Goal: Information Seeking & Learning: Learn about a topic

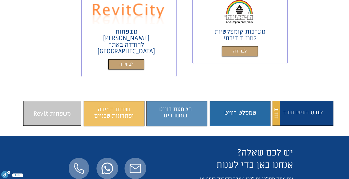
scroll to position [354, 0]
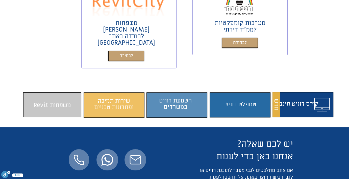
click at [293, 95] on span "התוכן משתנה כשעוברים עם העכבר" at bounding box center [303, 105] width 58 height 20
click at [69, 95] on span "התוכן משתנה כשעוברים עם העכבר" at bounding box center [52, 105] width 58 height 20
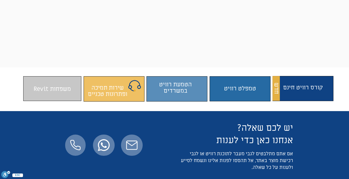
scroll to position [348, 0]
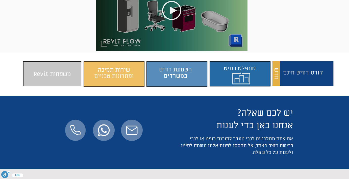
click at [243, 63] on span "התוכן משתנה כשעוברים עם העכבר" at bounding box center [241, 73] width 58 height 20
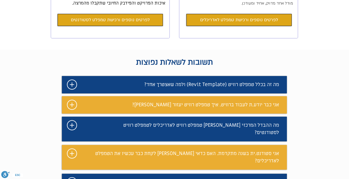
scroll to position [222, 0]
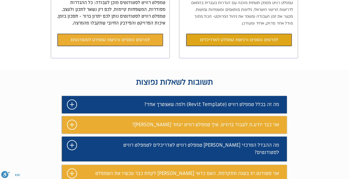
click at [133, 44] on link "לפרטים נוספים ורכישת טמפלט לסטודנטים" at bounding box center [110, 40] width 105 height 12
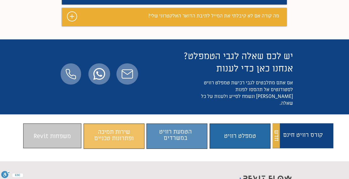
scroll to position [2596, 0]
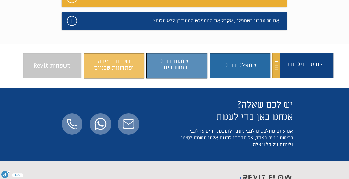
scroll to position [408, 0]
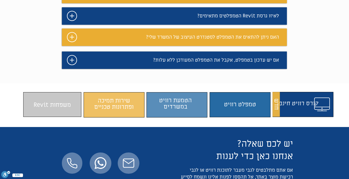
click at [304, 95] on span "התוכן משתנה כשעוברים עם העכבר" at bounding box center [303, 105] width 58 height 20
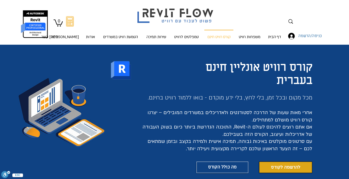
scroll to position [51, 0]
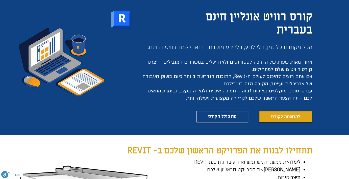
click at [272, 116] on span "להרשמה לקורס" at bounding box center [285, 117] width 29 height 6
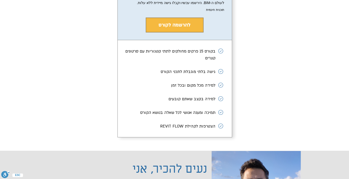
scroll to position [891, 0]
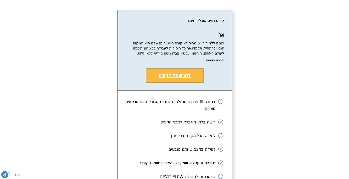
click at [179, 79] on span "להרשמה לקורס" at bounding box center [175, 75] width 32 height 7
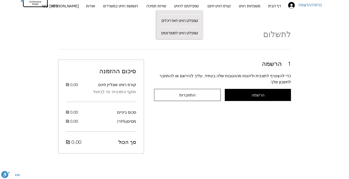
scroll to position [31, 0]
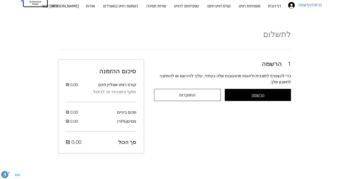
click at [255, 93] on span "הרשמה" at bounding box center [258, 95] width 13 height 5
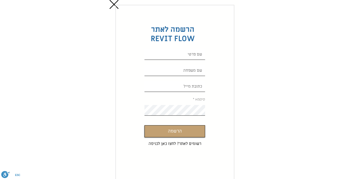
scroll to position [0, 0]
click at [199, 54] on input "Custom Signup" at bounding box center [175, 54] width 61 height 11
type input "T"
type input "אסתר"
click at [190, 70] on input "Custom Signup" at bounding box center [175, 70] width 61 height 11
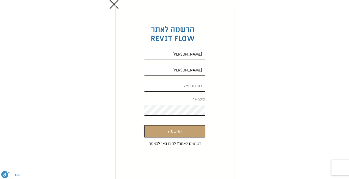
type input "לוי"
click at [193, 87] on input "Custom Signup" at bounding box center [175, 86] width 61 height 11
type input "esterleviea@gmail.com"
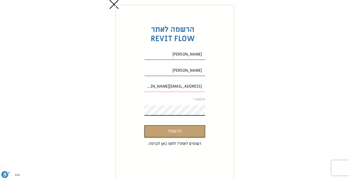
scroll to position [14, 0]
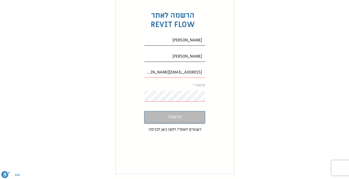
click at [184, 115] on button "הרשמה" at bounding box center [175, 117] width 61 height 12
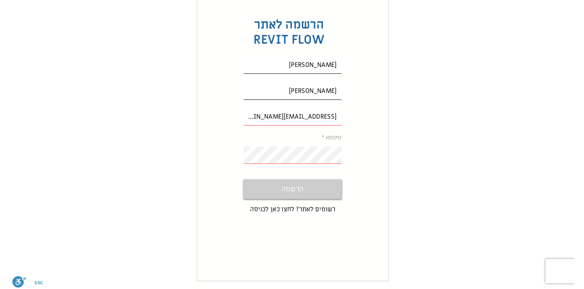
scroll to position [0, 0]
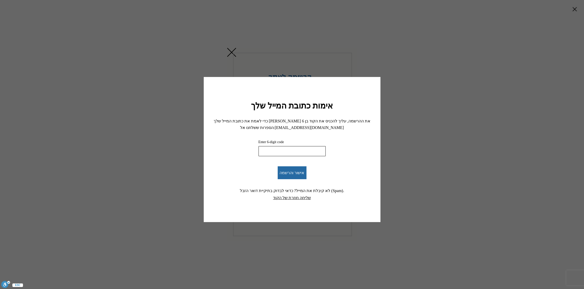
click at [308, 152] on input "Enter 6-digit code" at bounding box center [292, 151] width 67 height 10
paste input "980608"
type input "980608"
click at [293, 172] on span "אישור והרשמה" at bounding box center [292, 173] width 25 height 5
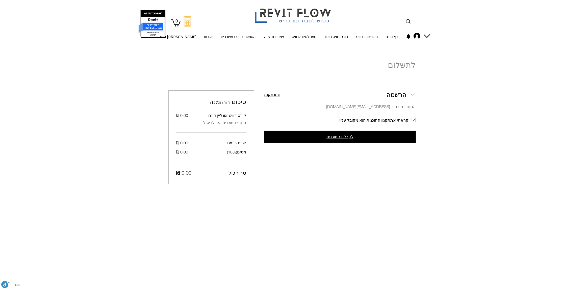
click at [328, 136] on span "לקבלת התוכנית" at bounding box center [340, 137] width 27 height 5
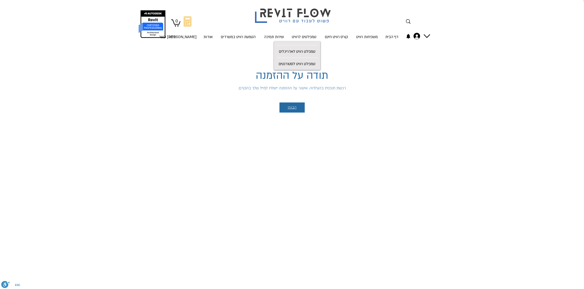
click at [295, 107] on span "הבנתי" at bounding box center [292, 108] width 9 height 4
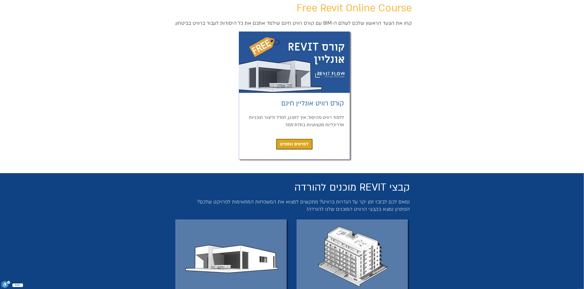
scroll to position [50, 0]
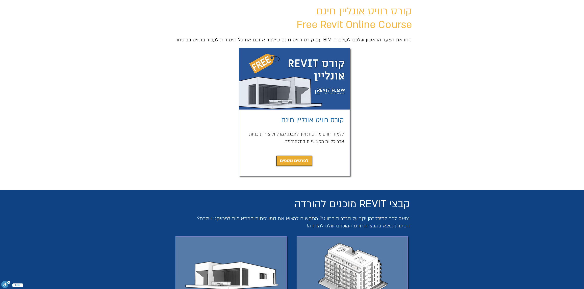
click at [295, 159] on span "לפרטים נוספים" at bounding box center [294, 160] width 29 height 7
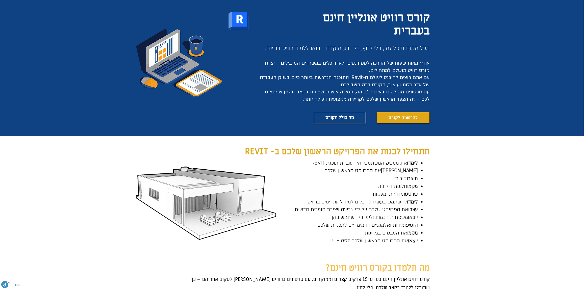
scroll to position [82, 0]
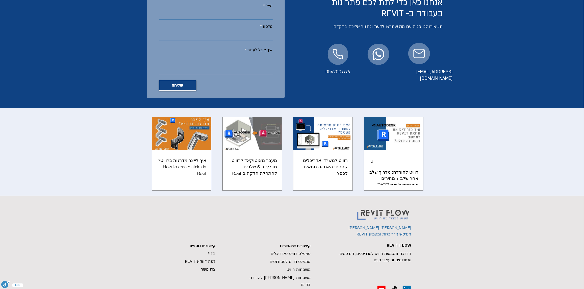
scroll to position [1186, 0]
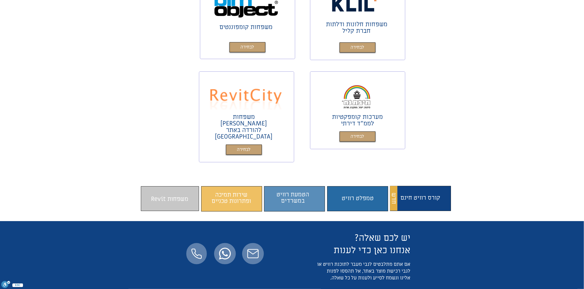
scroll to position [278, 0]
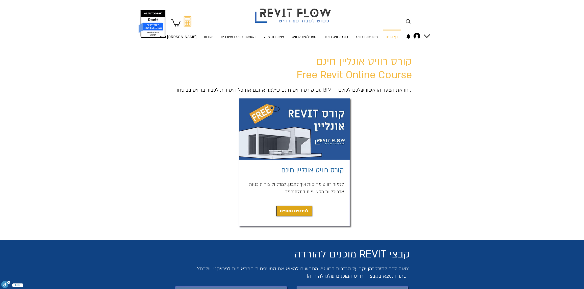
click at [429, 32] on div at bounding box center [292, 22] width 584 height 44
click at [428, 35] on div "החשבון של אסתר לוי" at bounding box center [427, 36] width 7 height 7
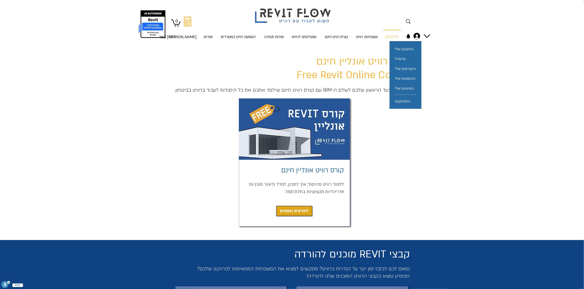
click at [323, 80] on span "קורס רוויט אונליין חינם Free Revit Online Course" at bounding box center [354, 68] width 115 height 27
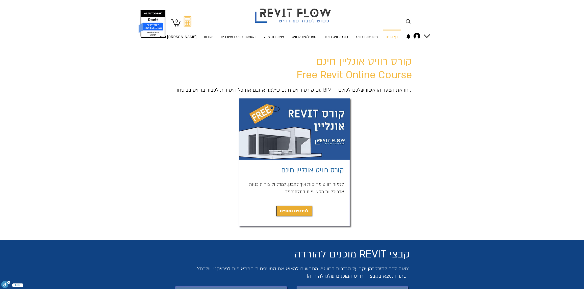
click at [300, 210] on span "לפרטים נוספים" at bounding box center [294, 211] width 29 height 7
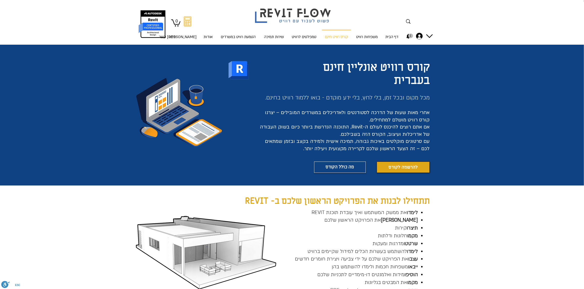
click at [409, 37] on icon "1 התראות" at bounding box center [408, 36] width 4 height 5
click at [429, 35] on div "החשבון של אסתר לוי" at bounding box center [429, 36] width 7 height 7
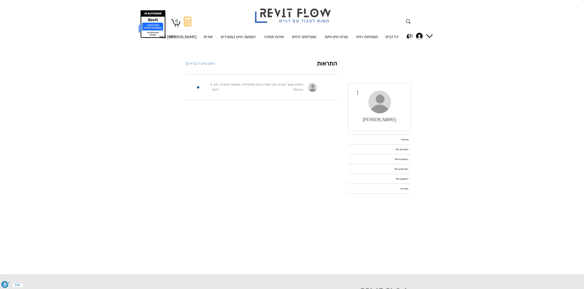
click at [260, 85] on span "הוסיפו אותך לקורס רוויט אונליין חינם למתחילים. שנמשיך לשלבים הבאים?" at bounding box center [261, 87] width 83 height 9
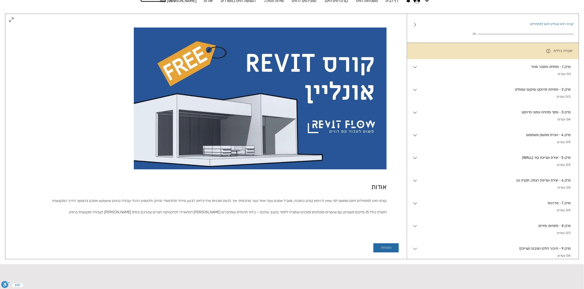
scroll to position [50, 0]
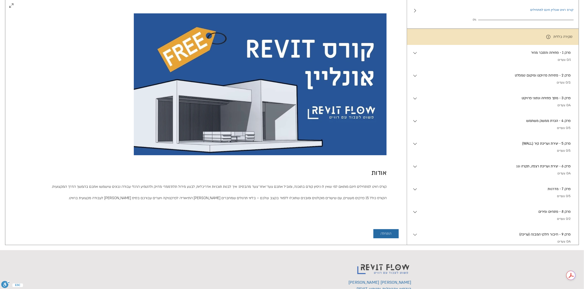
click at [384, 229] on div "התחלה" at bounding box center [206, 234] width 402 height 22
click at [384, 231] on button "התחלה" at bounding box center [386, 233] width 25 height 9
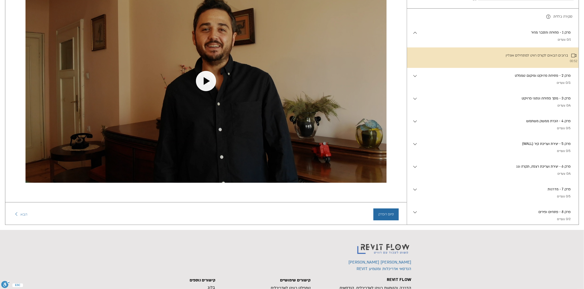
scroll to position [50, 0]
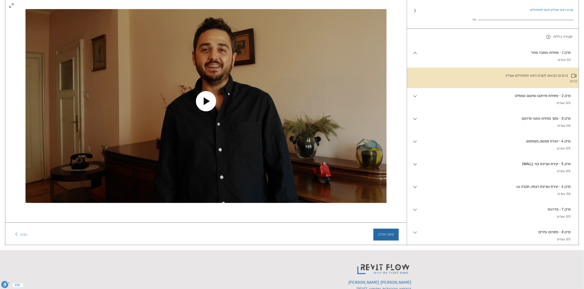
click at [207, 101] on icon "Play video" at bounding box center [206, 101] width 20 height 20
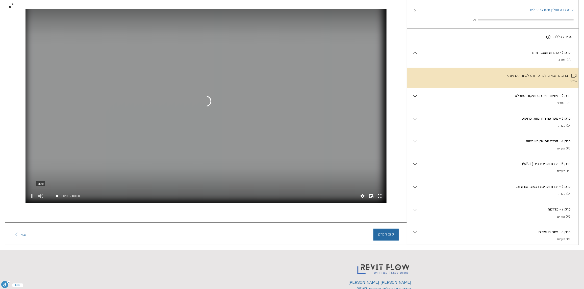
click at [42, 193] on icon "Mute" at bounding box center [40, 196] width 7 height 7
click at [56, 188] on div "main content" at bounding box center [206, 189] width 351 height 2
click at [141, 187] on div "main content" at bounding box center [206, 189] width 351 height 4
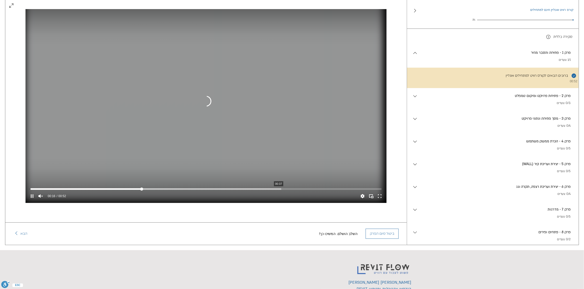
click at [279, 188] on div "main content" at bounding box center [206, 189] width 351 height 2
click at [356, 188] on div "main content" at bounding box center [206, 189] width 351 height 2
drag, startPoint x: 32, startPoint y: 193, endPoint x: 38, endPoint y: 191, distance: 6.8
click at [32, 193] on icon "Pause" at bounding box center [32, 196] width 7 height 7
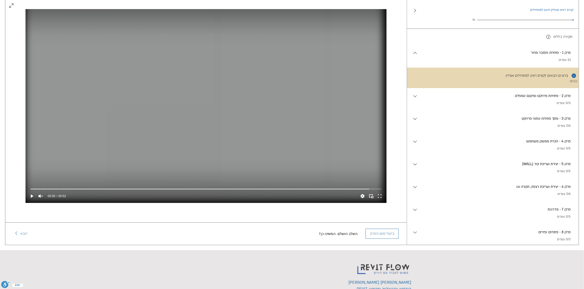
scroll to position [25, 0]
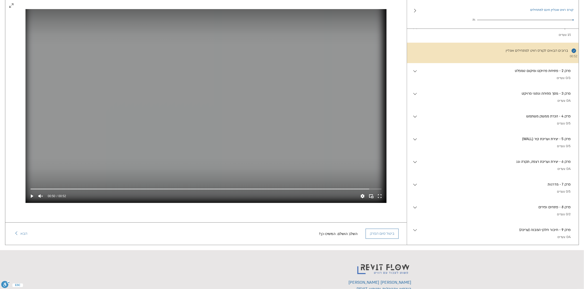
click at [544, 77] on div "פרק 2 - פתיחת פרויקט ומיקום טמפלט . 0/3 צעדים" at bounding box center [496, 74] width 156 height 13
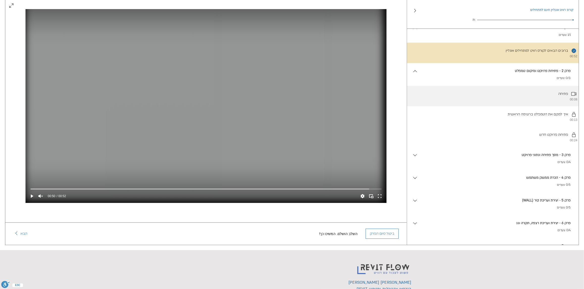
click at [552, 95] on li "פתיחה 00:08" at bounding box center [493, 96] width 172 height 20
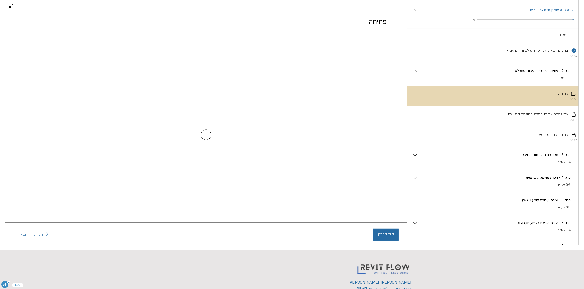
scroll to position [0, 0]
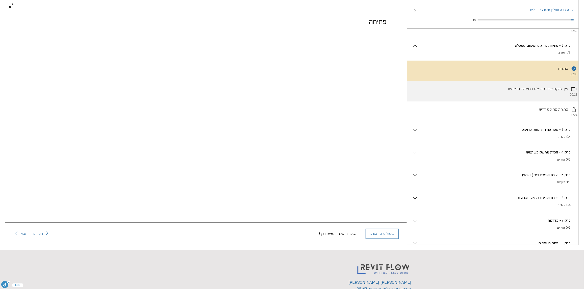
click at [491, 93] on li "איך למקם את הטמפלט ברשימה הראשית 00:13" at bounding box center [493, 91] width 172 height 20
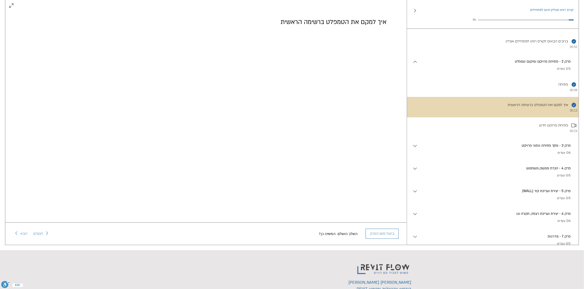
scroll to position [50, 0]
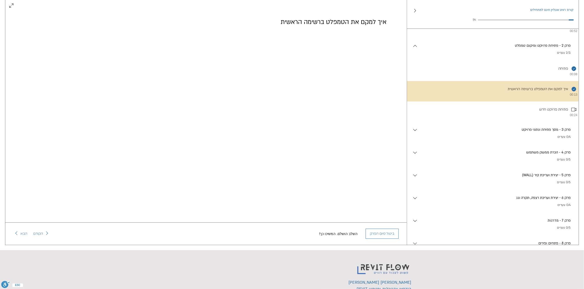
click at [528, 139] on p "0/4 צעדים" at bounding box center [494, 137] width 153 height 5
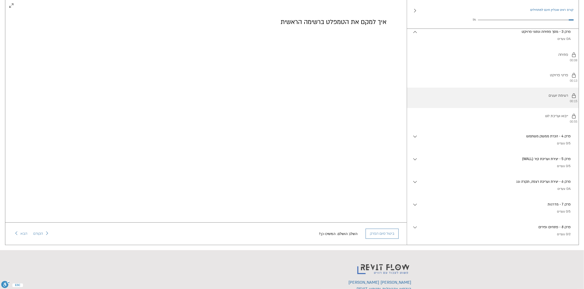
scroll to position [177, 0]
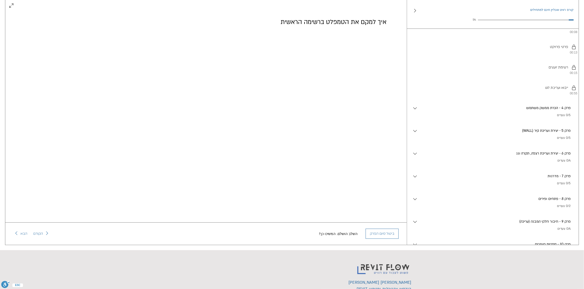
click at [529, 111] on p "פרק 4 - הכרת ממשק משתמש" at bounding box center [494, 108] width 153 height 6
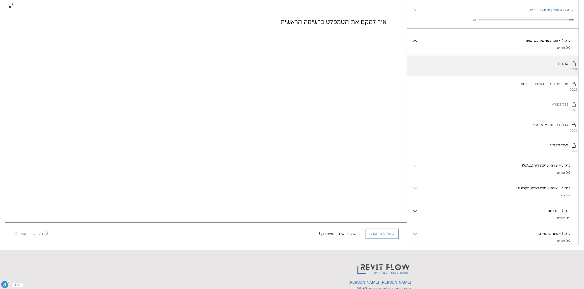
scroll to position [252, 0]
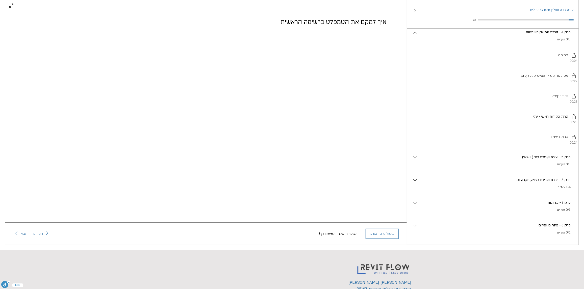
click at [521, 160] on p "(WALL) פרק 5 - יצירת ועריכת קיר" at bounding box center [494, 158] width 153 height 6
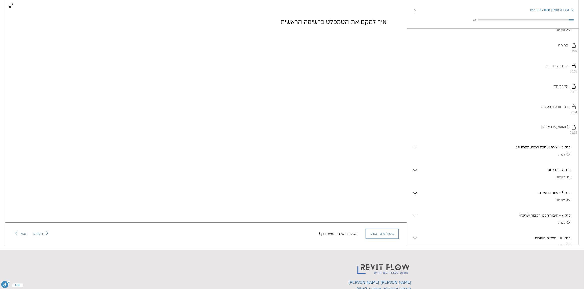
scroll to position [404, 0]
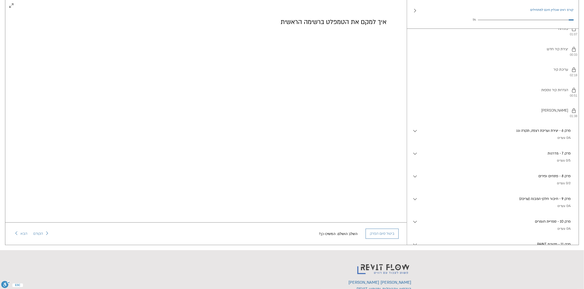
click at [546, 139] on div "פרק 6 - יצירת ועריכת רצפה, תקרה וגג . 0/4 צעדים" at bounding box center [493, 134] width 172 height 23
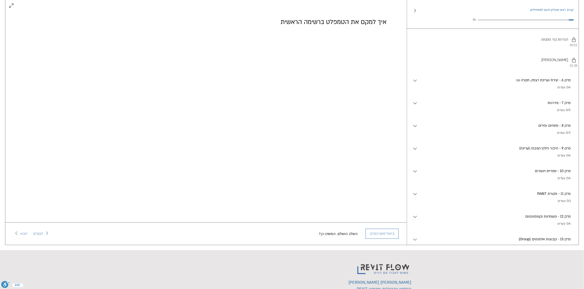
click at [549, 106] on p "פרק 7 - מדרגות" at bounding box center [494, 103] width 153 height 6
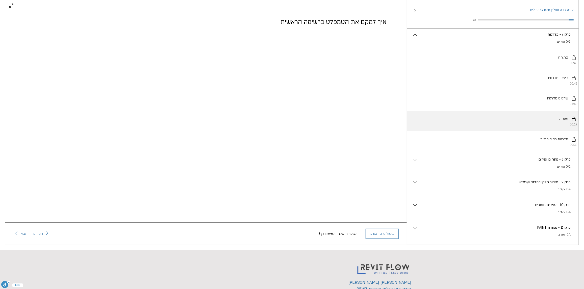
scroll to position [531, 0]
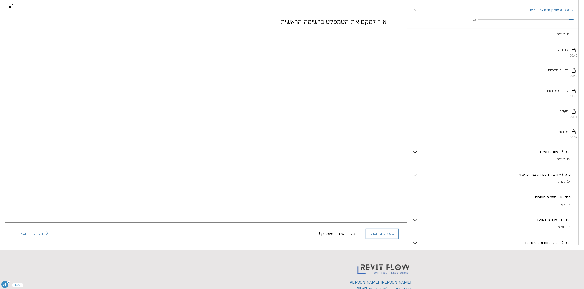
click at [503, 162] on div "פרק 8 - פתחים ופירים . 0/2 צעדים" at bounding box center [496, 155] width 156 height 13
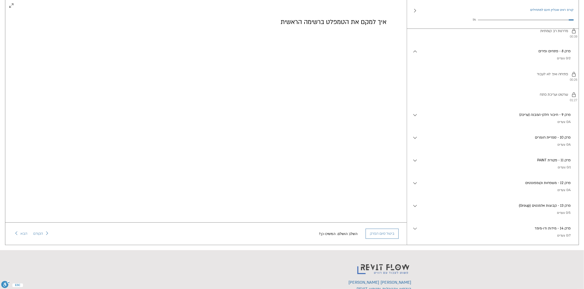
click at [523, 118] on p "פרק 9 - חיבור חלקי המבנה (עריכה)" at bounding box center [494, 115] width 153 height 6
click at [222, 237] on div "השלב הושלם. המשיכו כך! ביטול סיום הפרק הקודם הבא" at bounding box center [206, 234] width 402 height 22
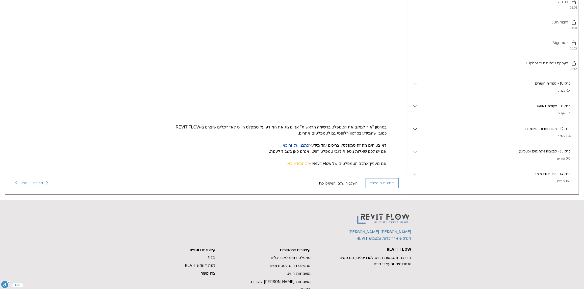
scroll to position [732, 0]
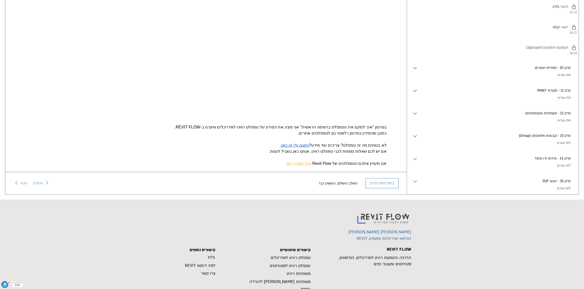
click at [498, 71] on p "פרק 10 - ספריית חומרים" at bounding box center [494, 68] width 153 height 6
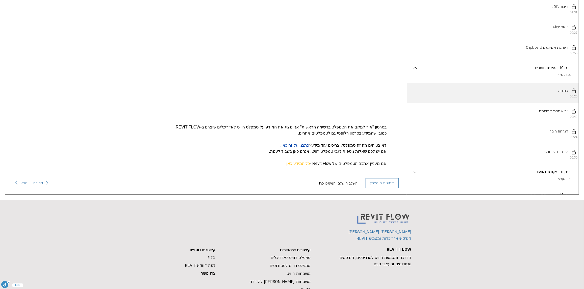
scroll to position [783, 0]
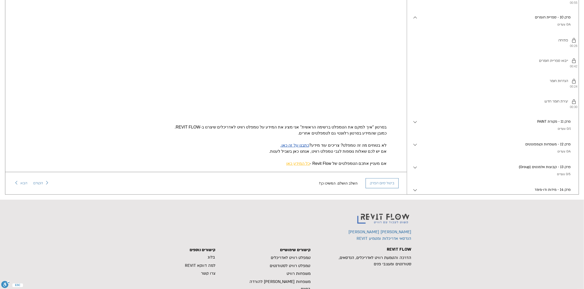
click at [528, 132] on p "0/1 צעדים" at bounding box center [494, 129] width 153 height 5
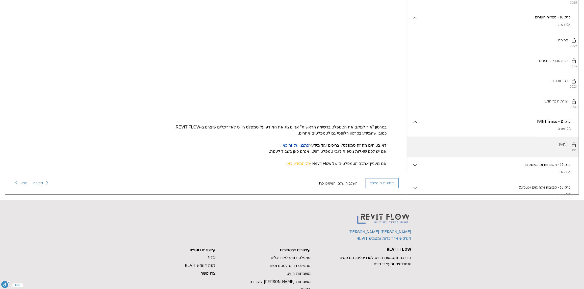
scroll to position [859, 0]
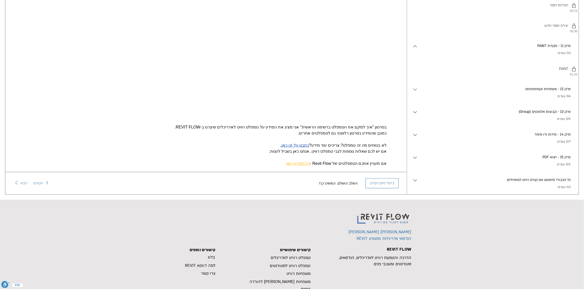
click at [513, 99] on div "פרק 12 - משפחות וקומפוננטים . 0/4 צעדים" at bounding box center [496, 93] width 156 height 13
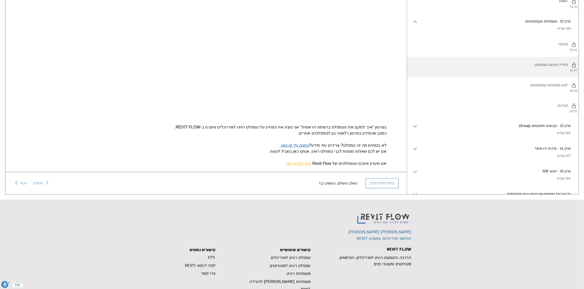
scroll to position [934, 0]
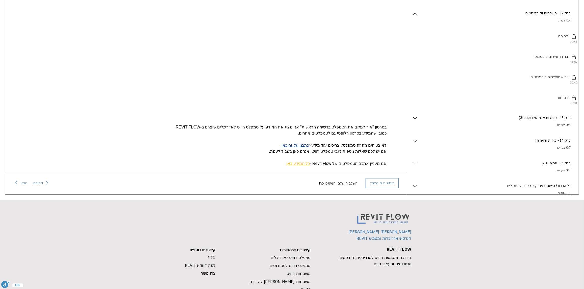
click at [529, 121] on p "(Group) פרק 13 - קבוצות אלמנטים" at bounding box center [494, 118] width 153 height 6
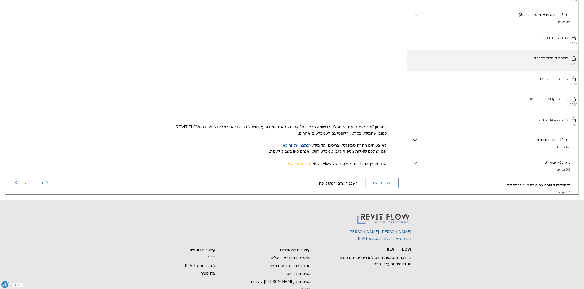
scroll to position [1061, 0]
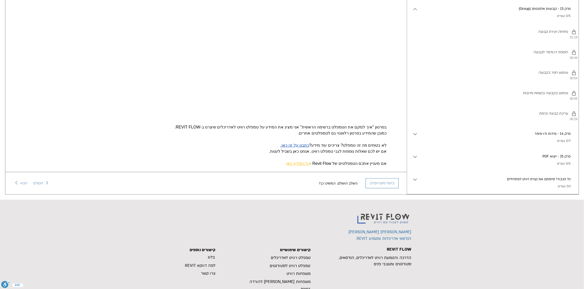
click at [548, 144] on div "פרק 14 - מידות ודו-מימד . 0/7 צעדים" at bounding box center [496, 137] width 156 height 13
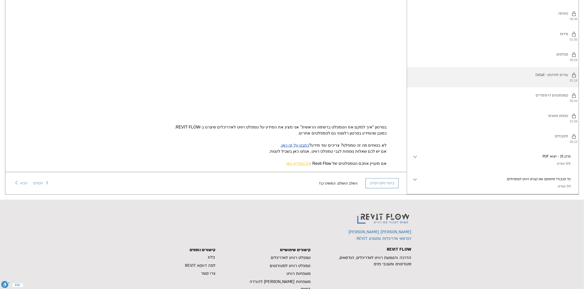
scroll to position [1225, 0]
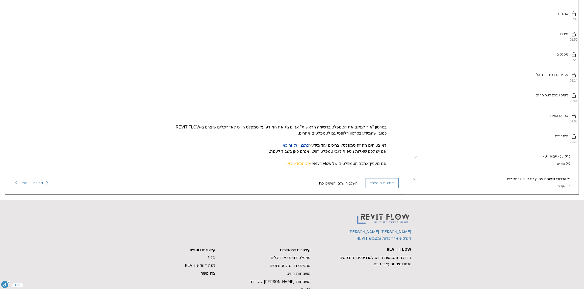
click at [534, 159] on div "PDF פרק 15 - ייצוא . 0/5 צעדים" at bounding box center [496, 160] width 156 height 13
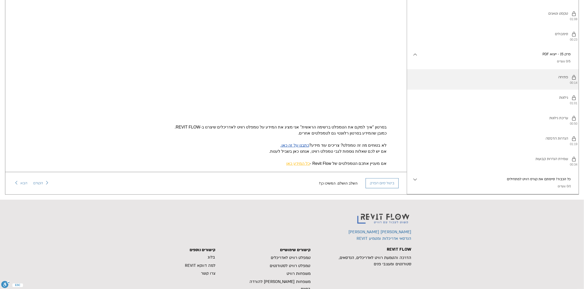
scroll to position [1331, 0]
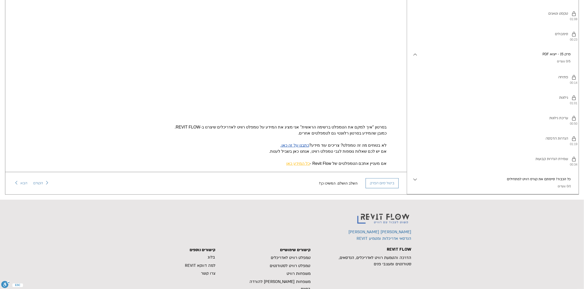
click at [540, 175] on div "כל הכבוד! סיימתם את קורס רוויט למתחילים . 0/1 צעדים" at bounding box center [493, 183] width 172 height 23
click at [539, 181] on p "כל הכבוד! סיימתם את קורס רוויט למתחילים" at bounding box center [494, 180] width 153 height 6
click at [525, 162] on p "כל הכבוד! סיימתם את קורס רוויט למתחילים" at bounding box center [494, 159] width 153 height 6
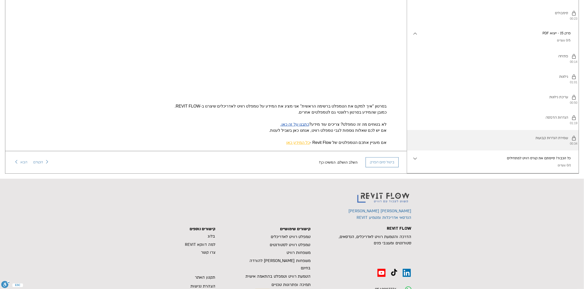
scroll to position [156, 0]
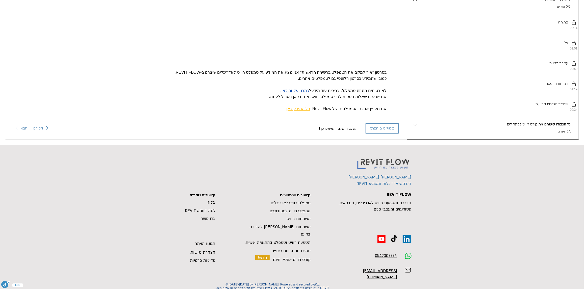
click at [526, 127] on p "כל הכבוד! סיימתם את קורס רוויט למתחילים" at bounding box center [494, 125] width 153 height 6
click at [526, 107] on p "כל הכבוד! סיימתם את קורס רוויט למתחילים" at bounding box center [494, 104] width 153 height 6
click at [542, 127] on p "כל הכבוד! סיימתם את קורס רוויט למתחילים" at bounding box center [494, 125] width 153 height 6
